Goal: Information Seeking & Learning: Learn about a topic

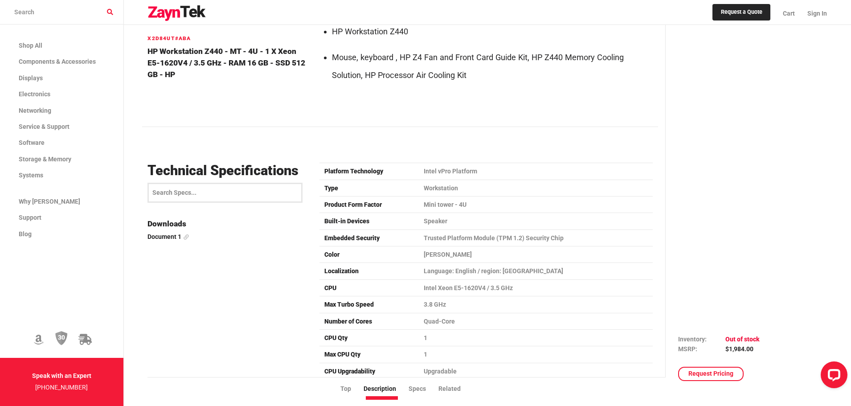
scroll to position [1159, 0]
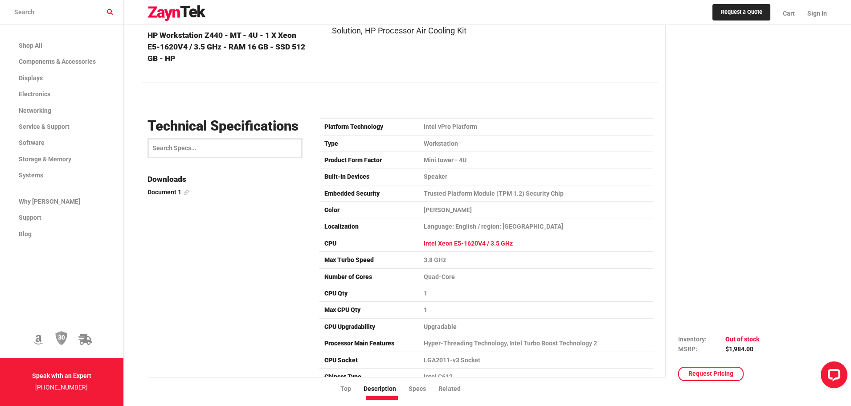
click at [483, 235] on td "Intel Xeon E5-1620V4 / 3.5 GHz" at bounding box center [536, 243] width 234 height 16
drag, startPoint x: 485, startPoint y: 225, endPoint x: 424, endPoint y: 227, distance: 61.6
click at [424, 235] on td "Intel Xeon E5-1620V4 / 3.5 GHz" at bounding box center [536, 243] width 234 height 16
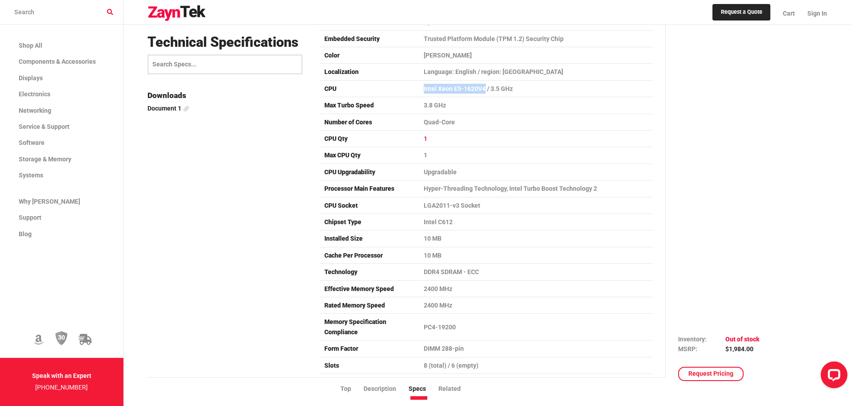
scroll to position [1337, 0]
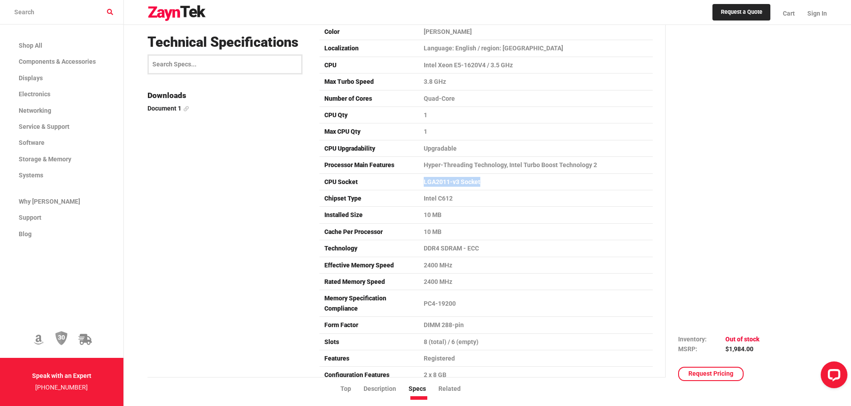
drag, startPoint x: 485, startPoint y: 163, endPoint x: 420, endPoint y: 164, distance: 64.6
click at [420, 173] on td "LGA2011-v3 Socket" at bounding box center [536, 181] width 234 height 16
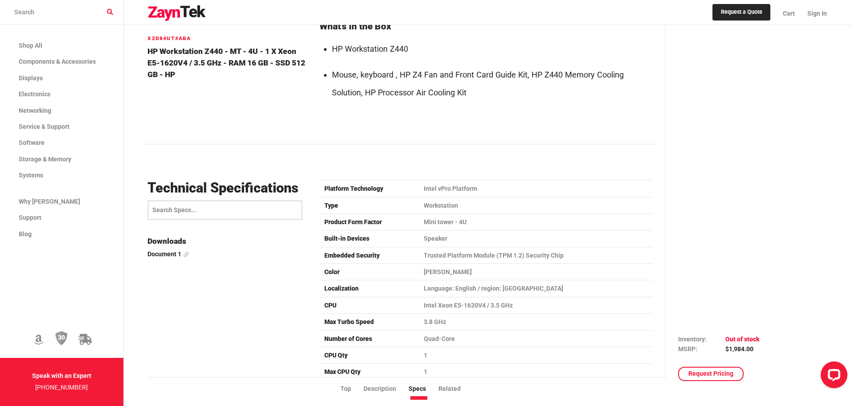
scroll to position [1070, 0]
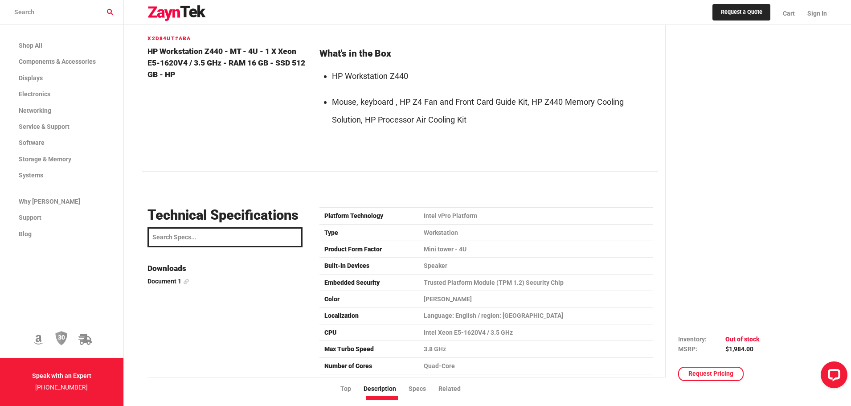
click at [191, 227] on input "search" at bounding box center [225, 237] width 155 height 20
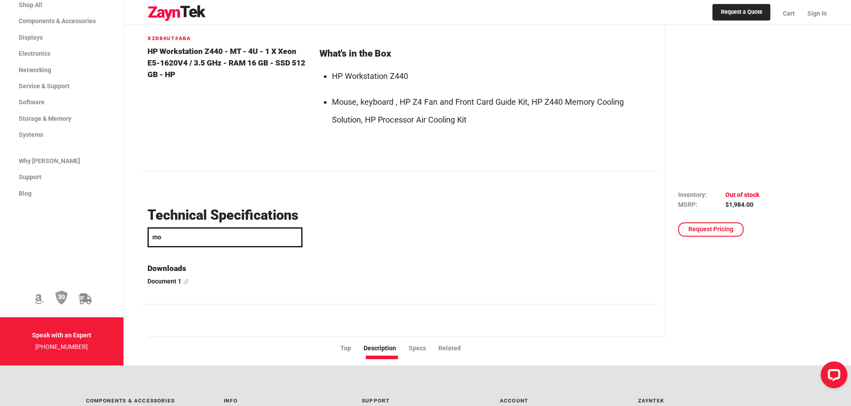
type input "m"
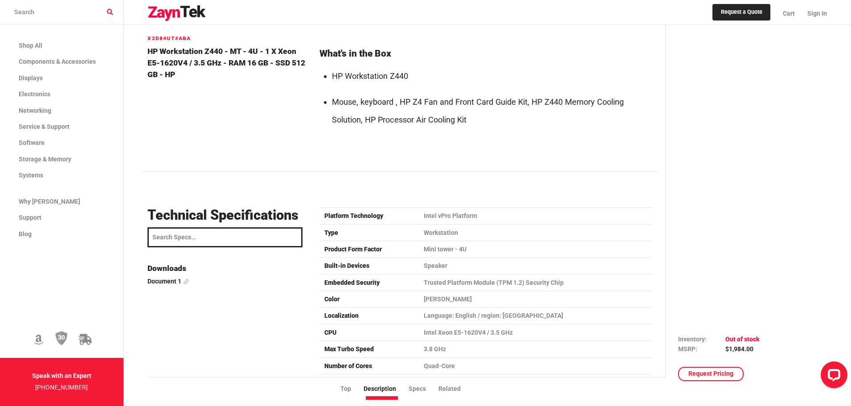
type input "n"
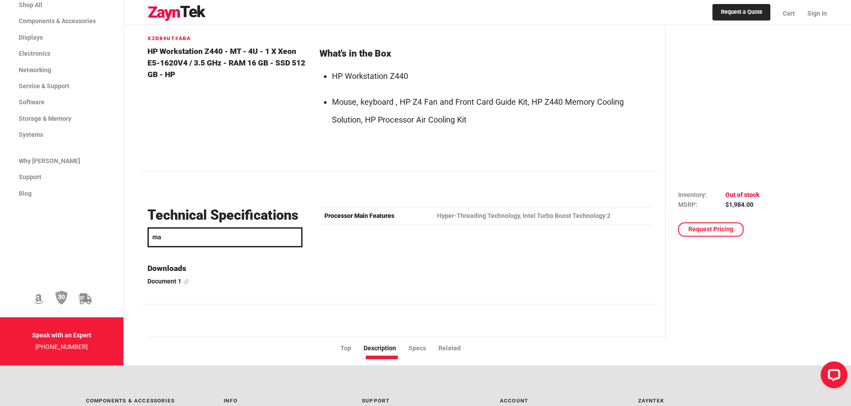
type input "m"
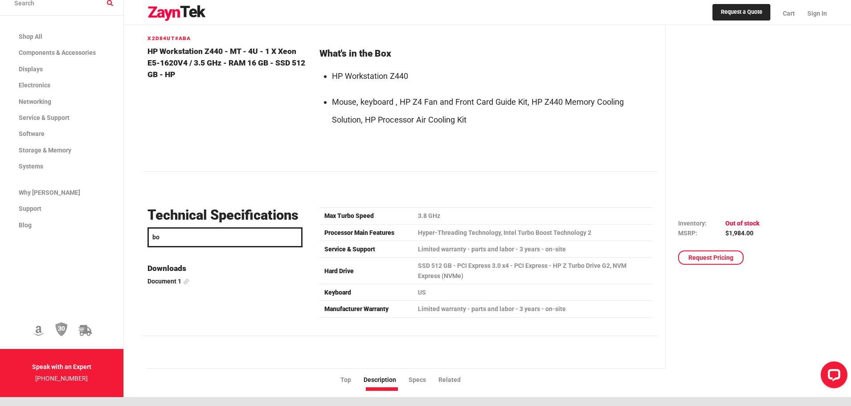
type input "b"
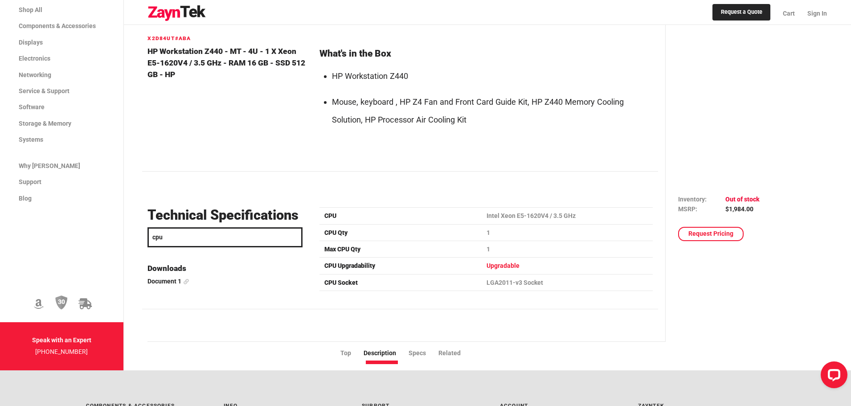
type input "cpu"
click at [505, 258] on td "Upgradable" at bounding box center [567, 266] width 171 height 16
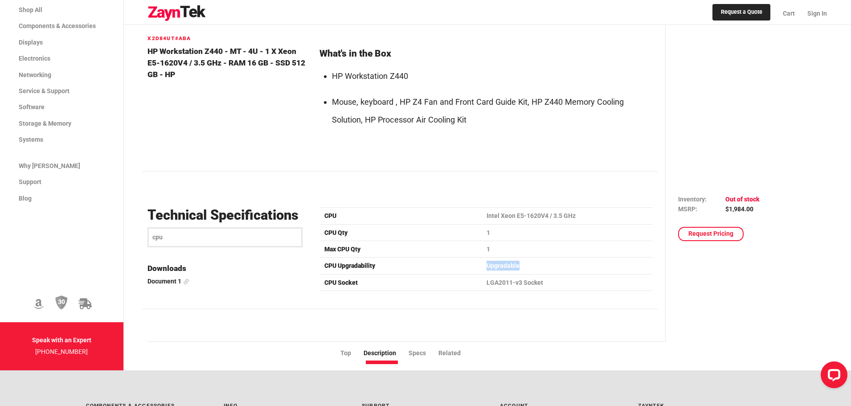
click at [505, 258] on td "Upgradable" at bounding box center [567, 266] width 171 height 16
click at [439, 258] on td "CPU Upgradability" at bounding box center [401, 266] width 162 height 16
drag, startPoint x: 220, startPoint y: 52, endPoint x: 160, endPoint y: 51, distance: 60.2
click at [160, 51] on h4 "HP Workstation Z440 - MT - 4U - 1 x Xeon E5-1620V4 / 3.5 GHz - RAM 16 GB - SSD …" at bounding box center [228, 62] width 161 height 35
